Goal: Information Seeking & Learning: Find specific fact

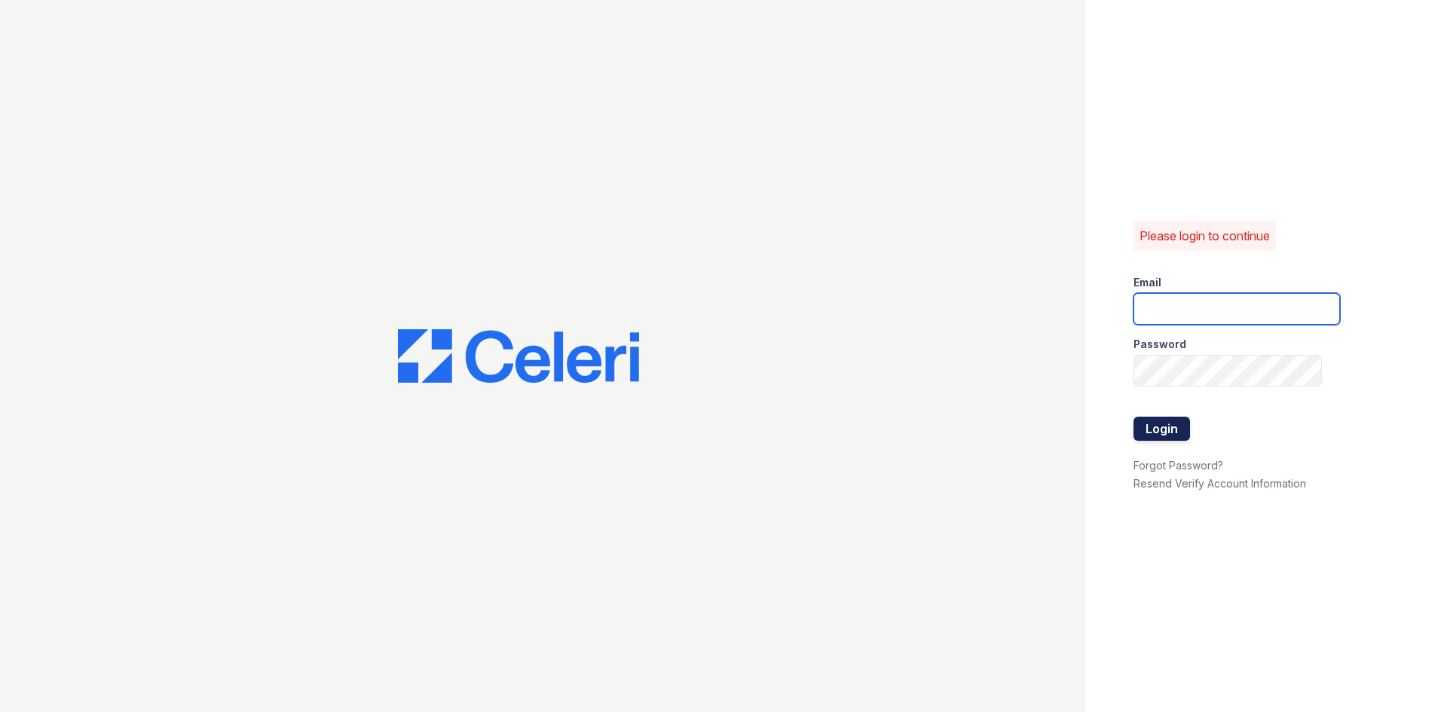
type input "[EMAIL_ADDRESS][DOMAIN_NAME]"
click at [1147, 432] on button "Login" at bounding box center [1161, 429] width 57 height 24
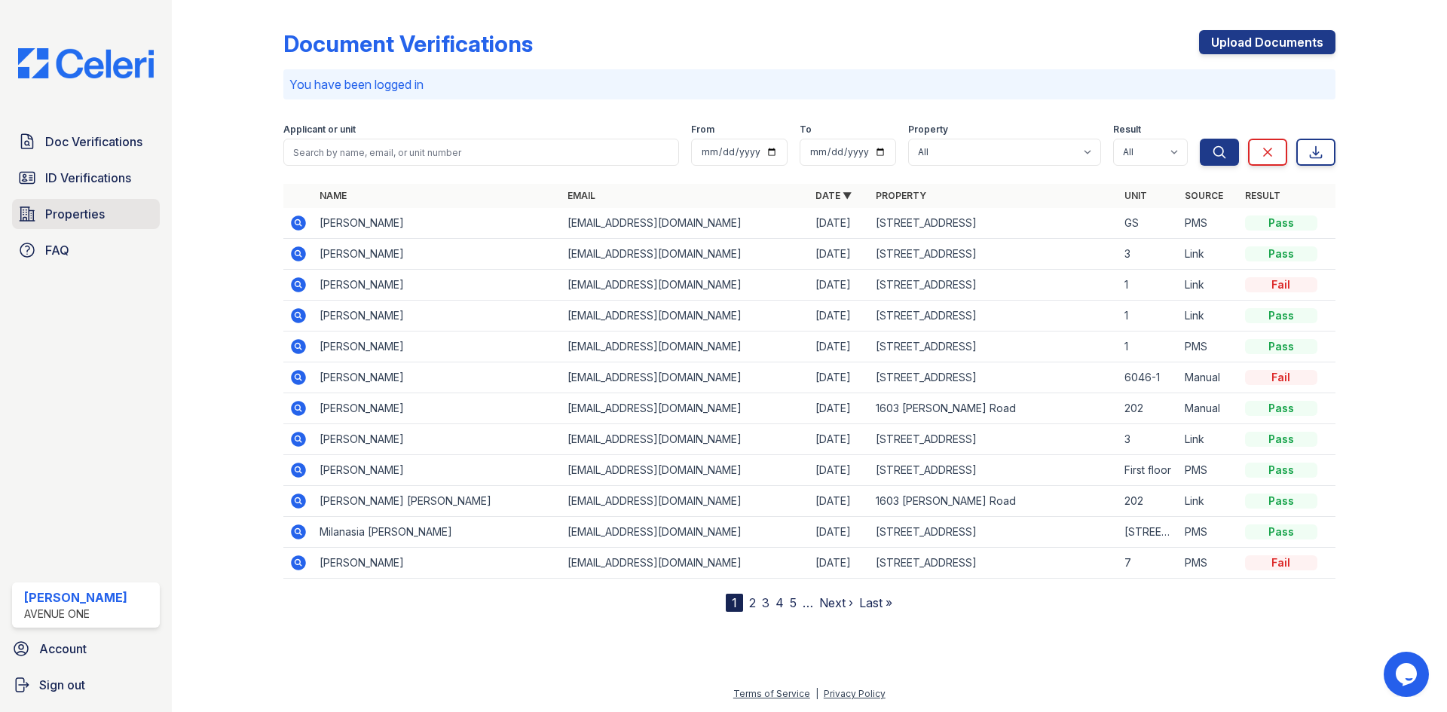
click at [82, 213] on span "Properties" at bounding box center [75, 214] width 60 height 18
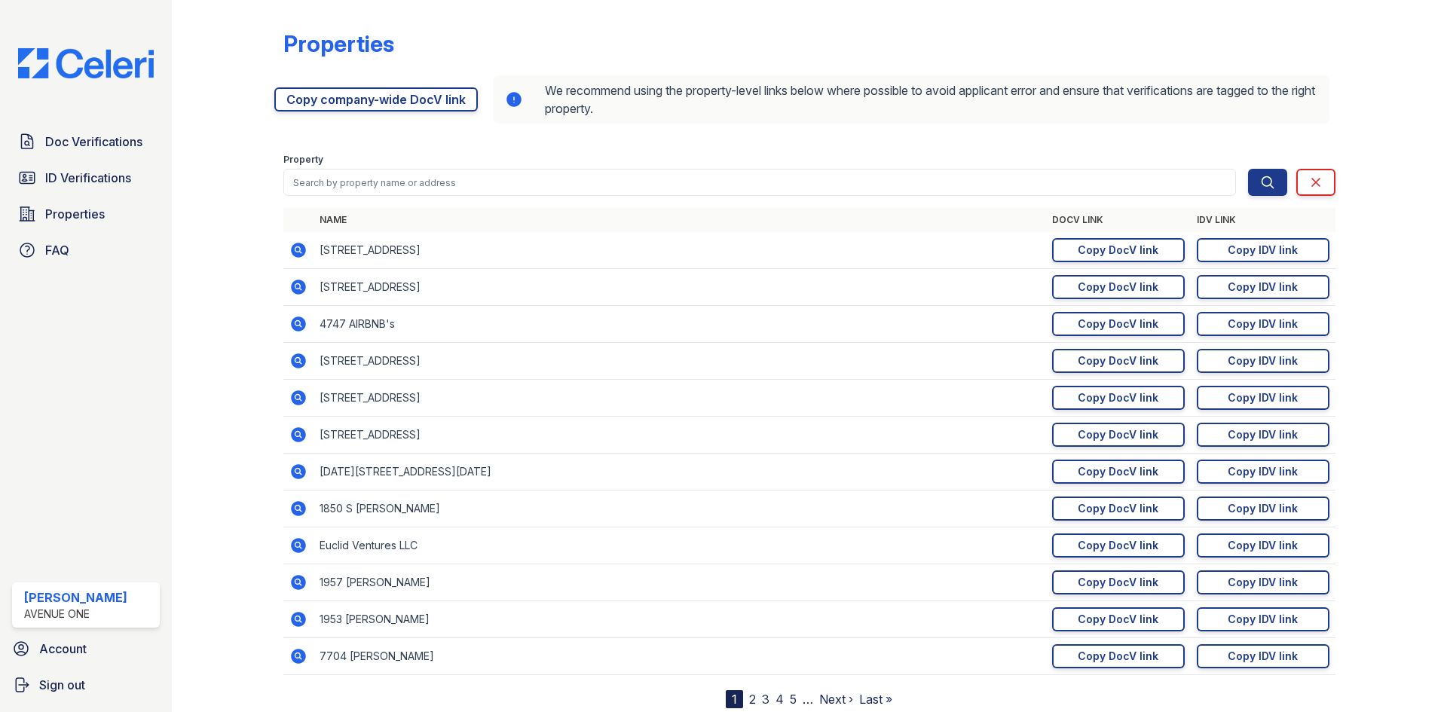
click at [284, 168] on div "Property" at bounding box center [759, 161] width 952 height 15
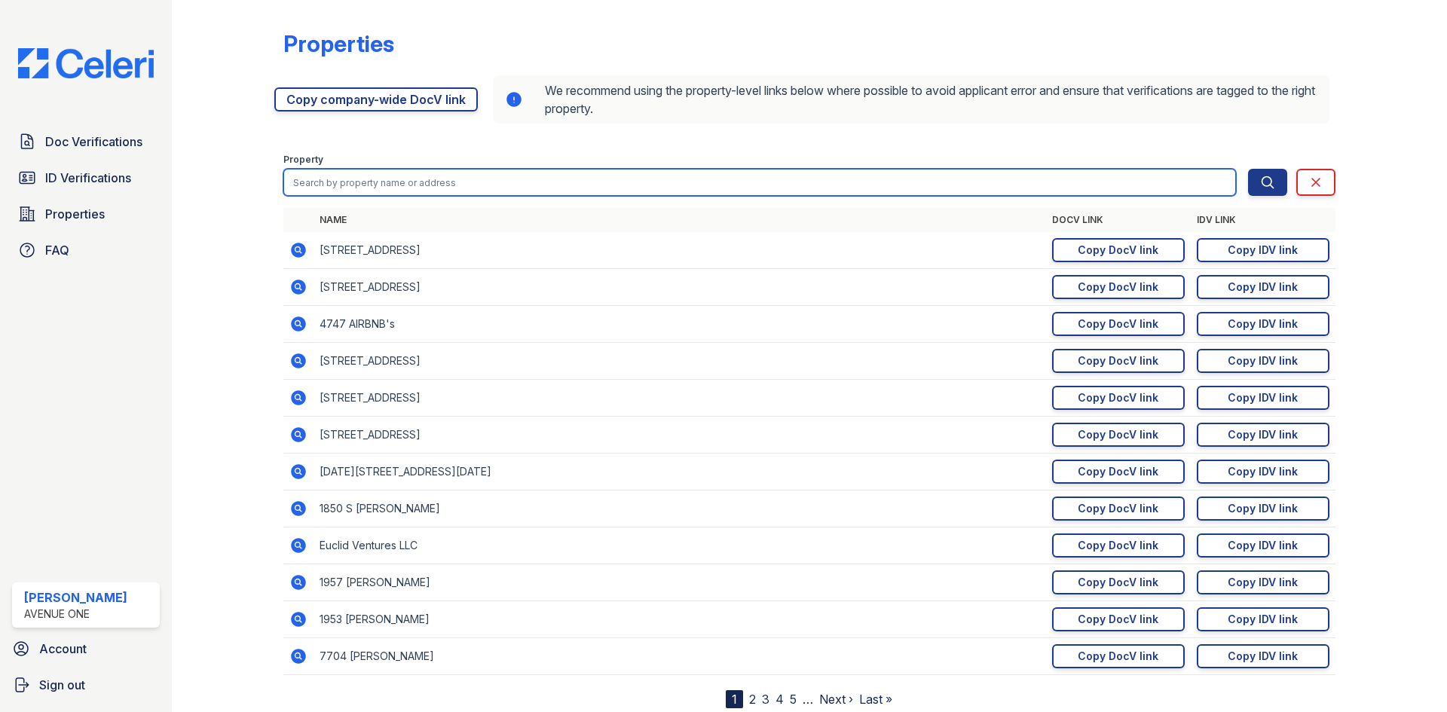
click at [306, 190] on input "search" at bounding box center [759, 182] width 952 height 27
type input "7518"
click at [1248, 169] on button "Search" at bounding box center [1267, 182] width 39 height 27
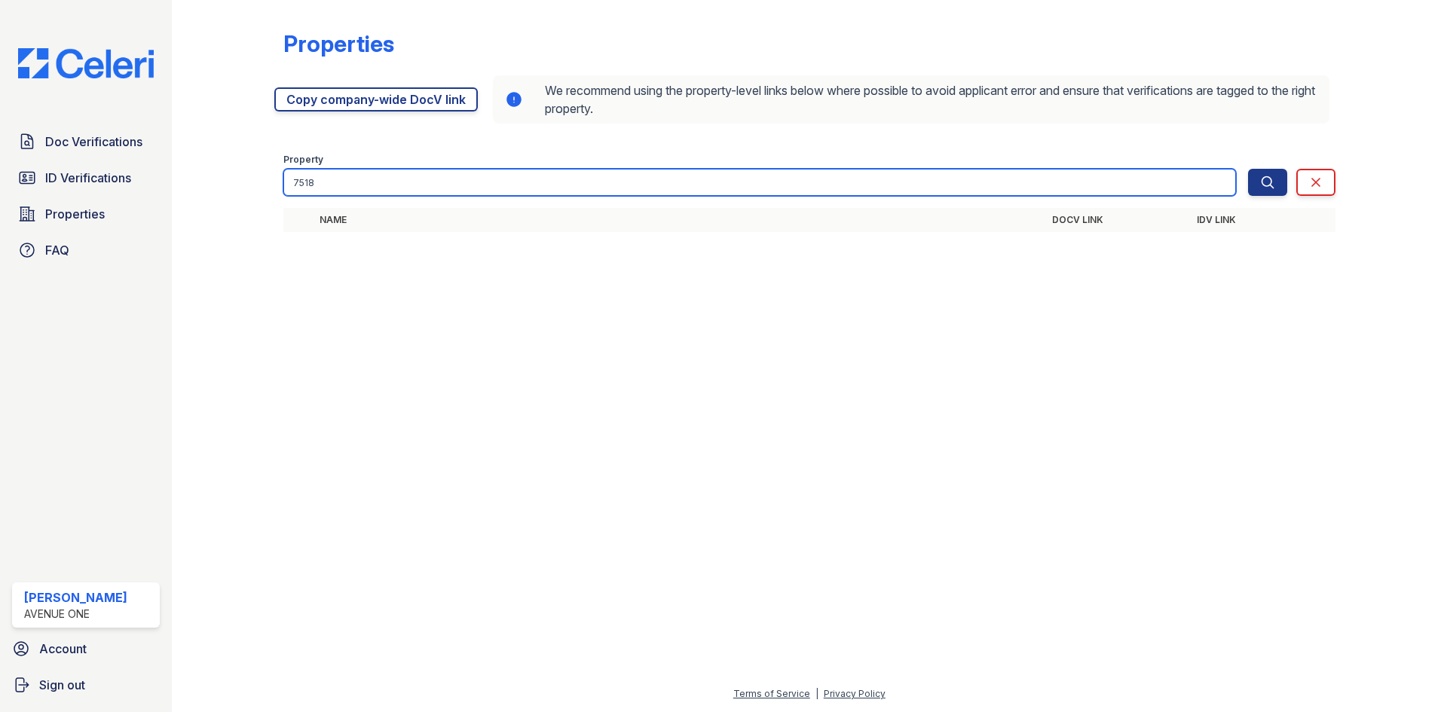
click at [364, 194] on input "7518" at bounding box center [759, 182] width 952 height 27
type input "7512-7522"
click at [1248, 169] on button "Search" at bounding box center [1267, 182] width 39 height 27
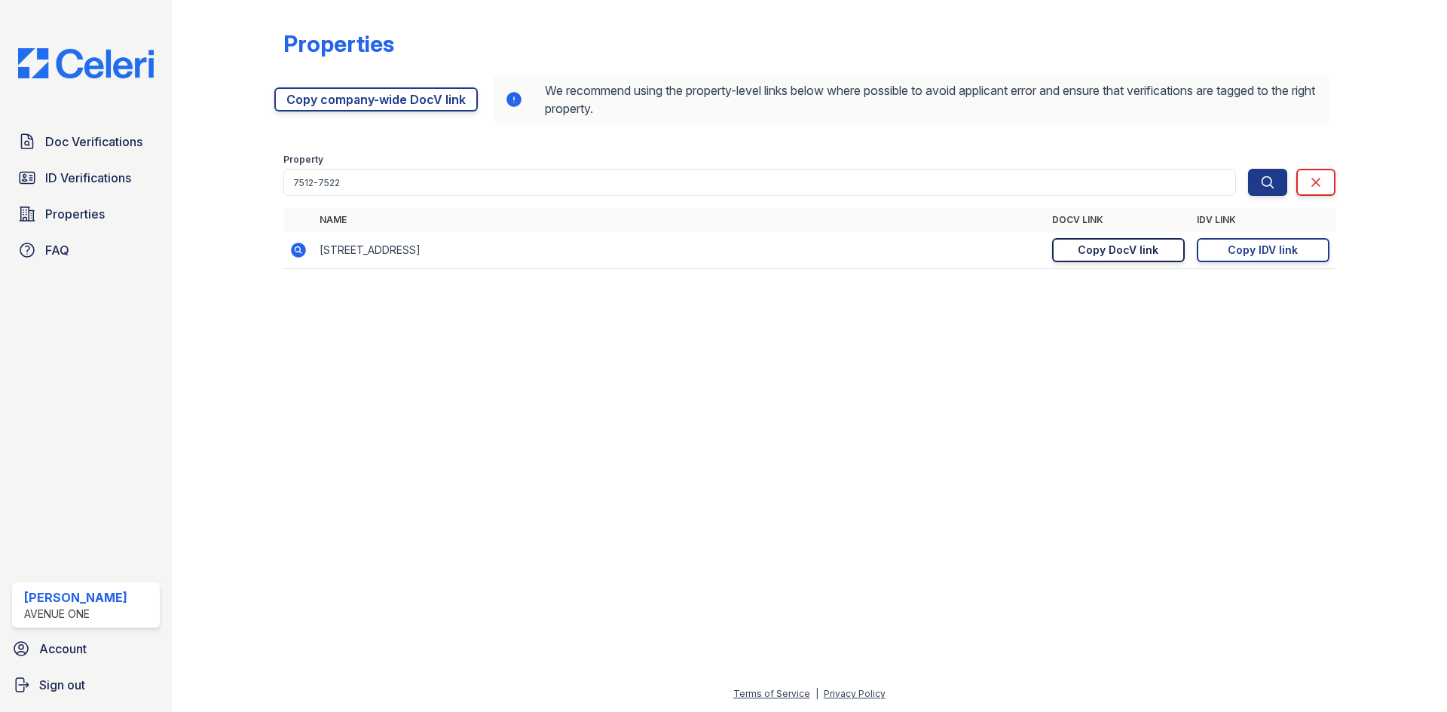
click at [1094, 246] on div "Copy DocV link" at bounding box center [1117, 250] width 81 height 15
click at [1082, 243] on div "Copy DocV link" at bounding box center [1117, 250] width 81 height 15
drag, startPoint x: 1267, startPoint y: 249, endPoint x: 1175, endPoint y: 270, distance: 94.5
click at [1267, 249] on div "Copy IDV link" at bounding box center [1262, 250] width 70 height 15
click at [82, 174] on span "ID Verifications" at bounding box center [88, 178] width 86 height 18
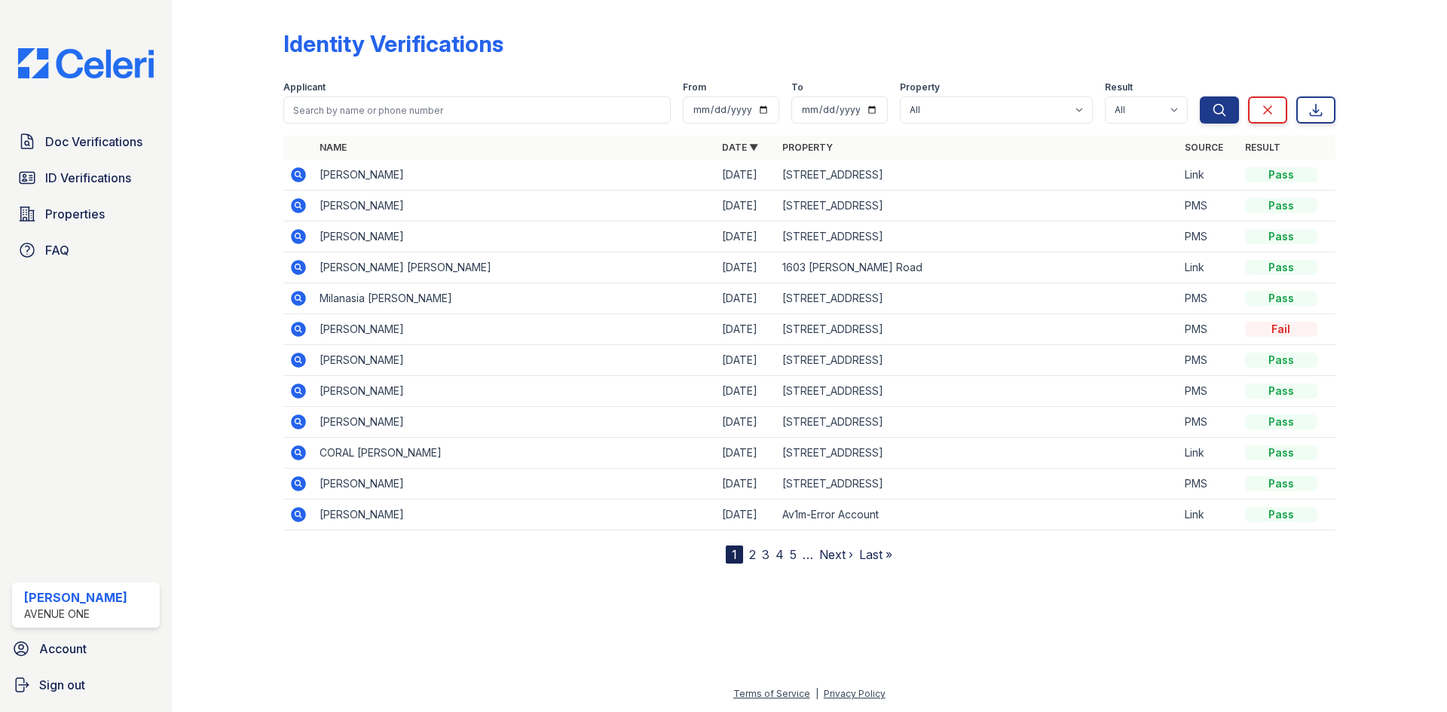
click at [771, 612] on div at bounding box center [809, 636] width 1227 height 97
